Goal: Information Seeking & Learning: Understand process/instructions

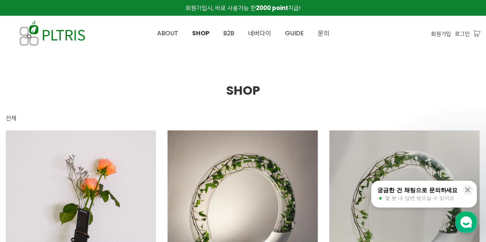
click at [199, 10] on span "회원가입시, 바로 사용가능 한 2000 point 지급!" at bounding box center [242, 8] width 115 height 8
drag, startPoint x: 185, startPoint y: 7, endPoint x: 312, endPoint y: 13, distance: 126.9
click at [312, 13] on div "회원가입시, 바로 사용가능 한 2000 point 지급!" at bounding box center [243, 8] width 474 height 16
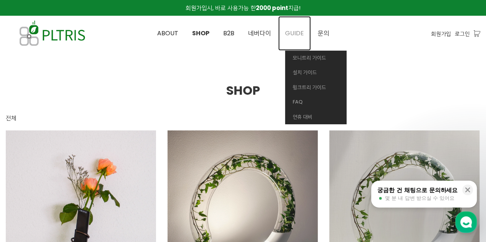
click at [308, 23] on link "GUIDE" at bounding box center [294, 33] width 33 height 35
